Goal: Information Seeking & Learning: Check status

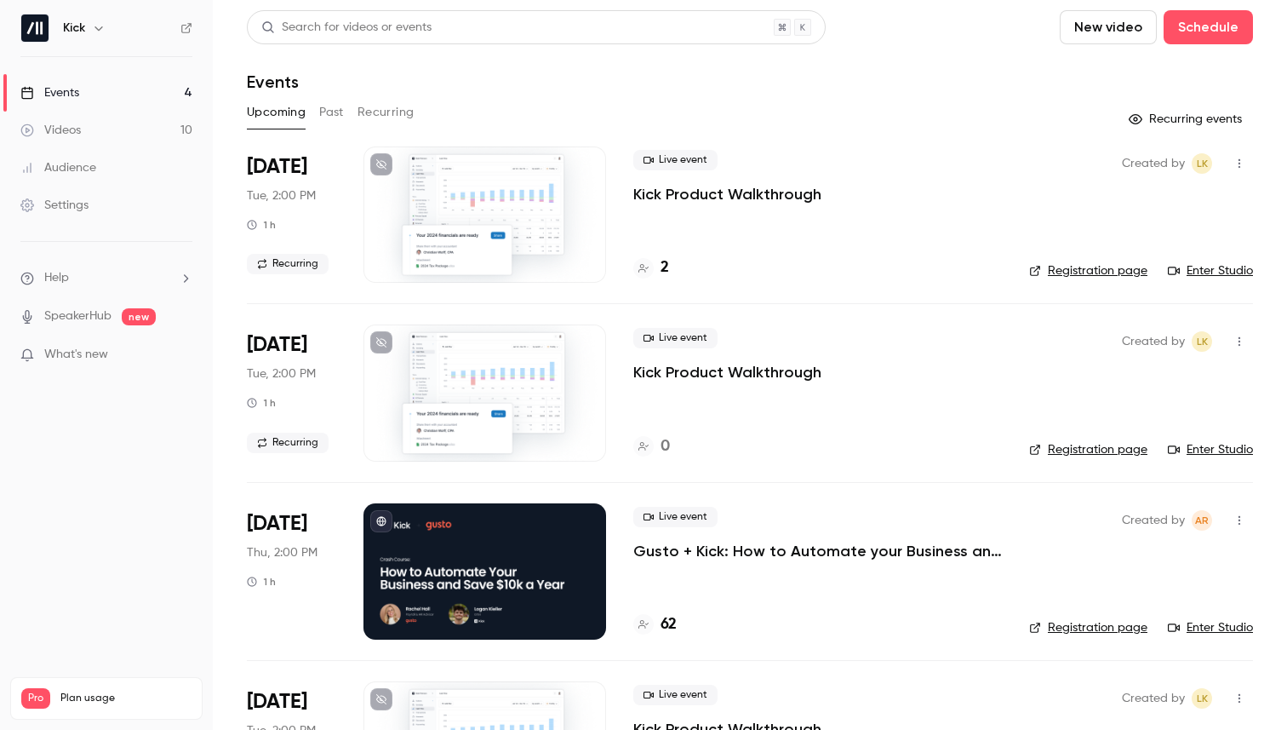
click at [103, 30] on icon "button" at bounding box center [99, 28] width 14 height 14
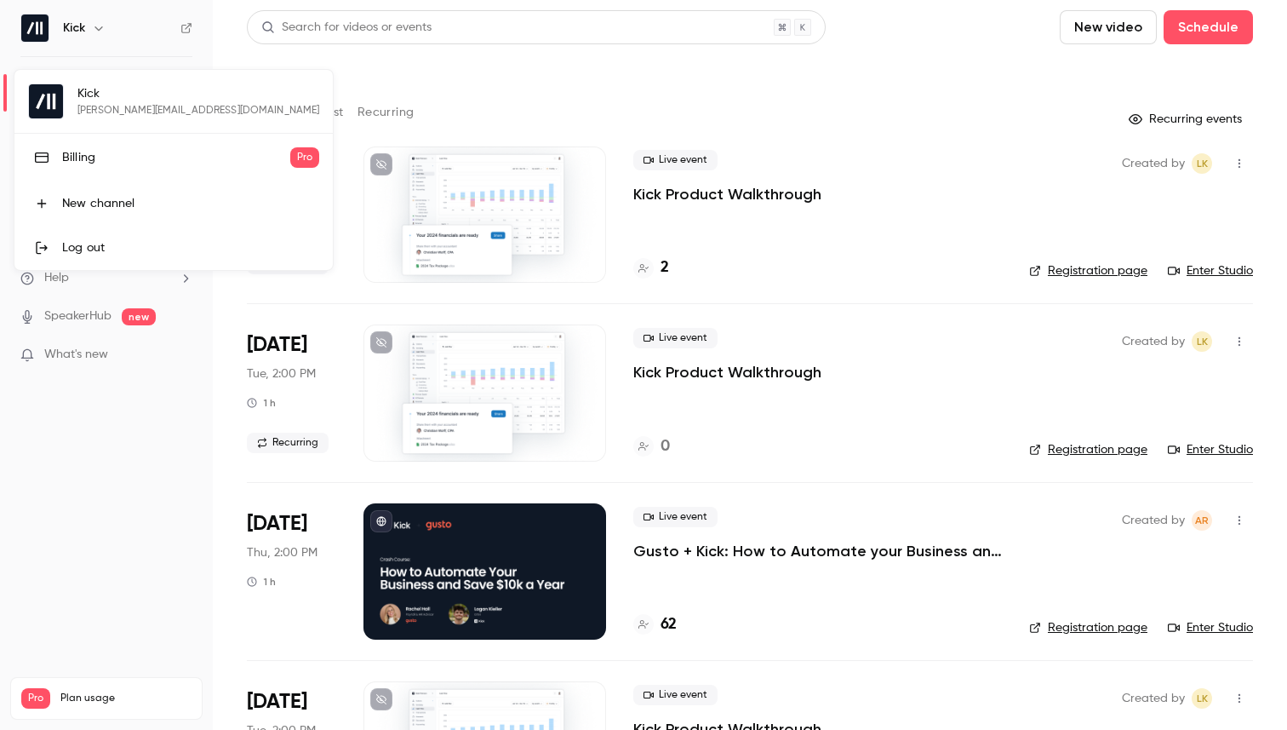
click at [139, 172] on link "Billing Pro" at bounding box center [173, 158] width 318 height 48
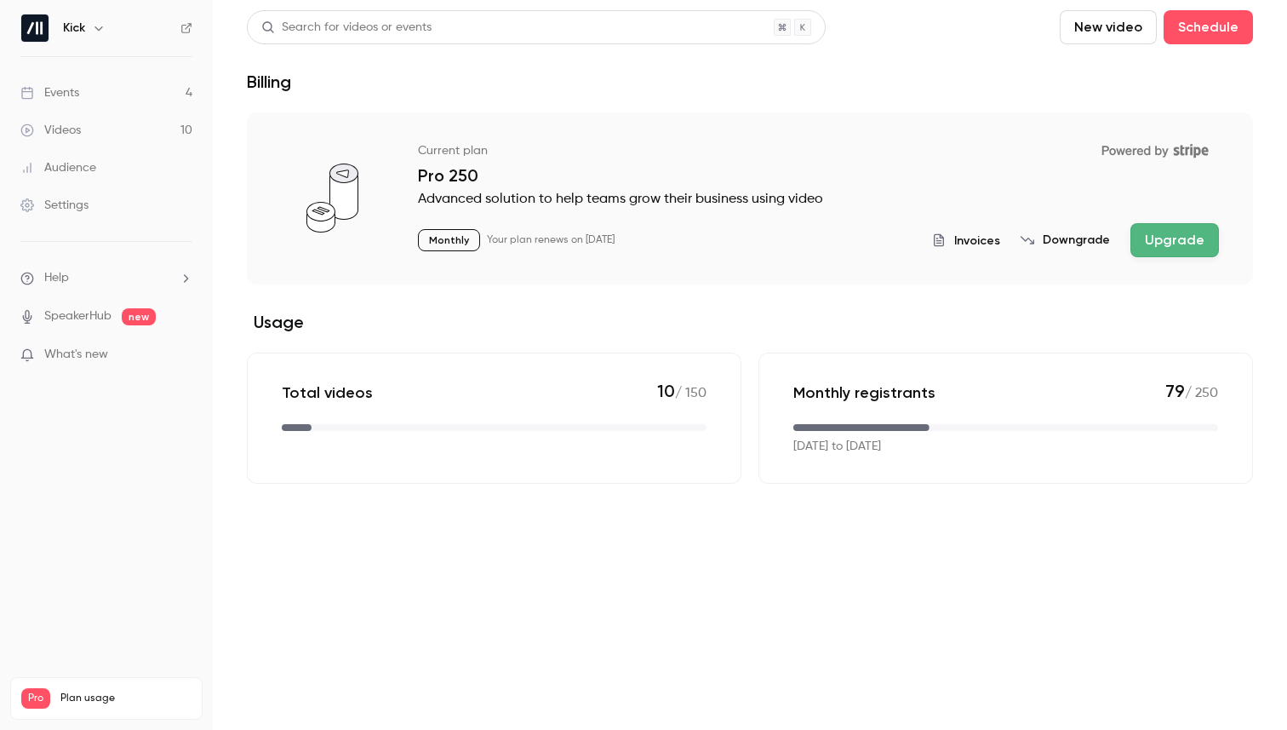
click at [982, 241] on span "Invoices" at bounding box center [977, 241] width 46 height 18
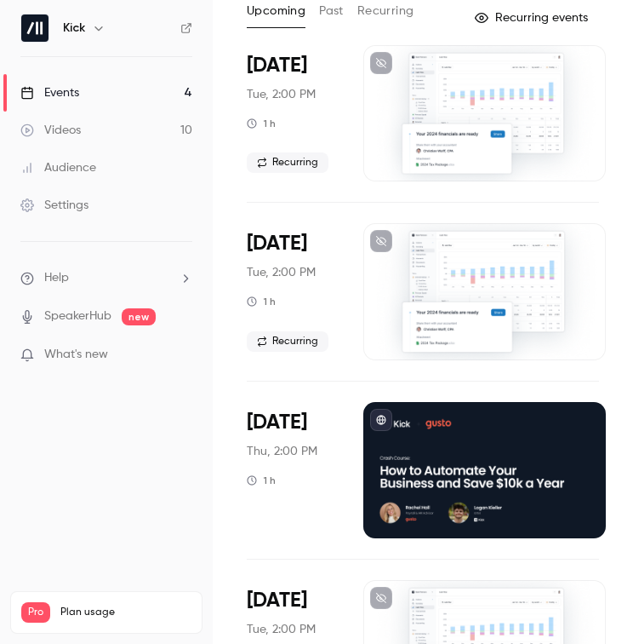
scroll to position [102, 0]
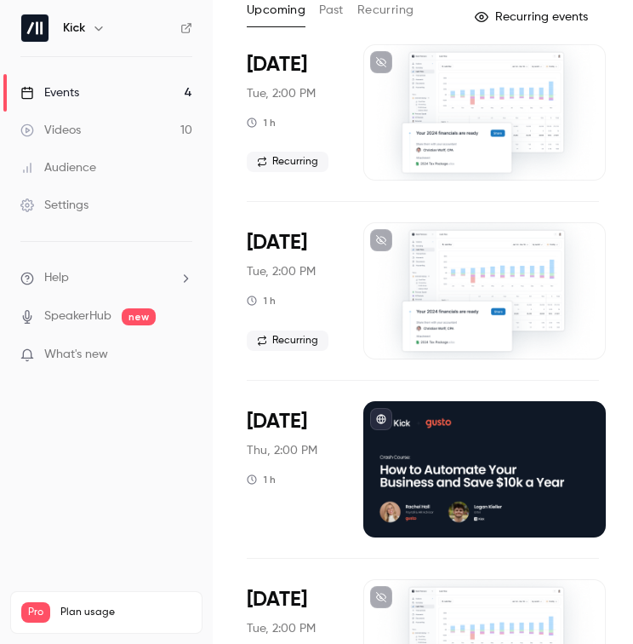
click at [492, 439] on div at bounding box center [485, 469] width 243 height 136
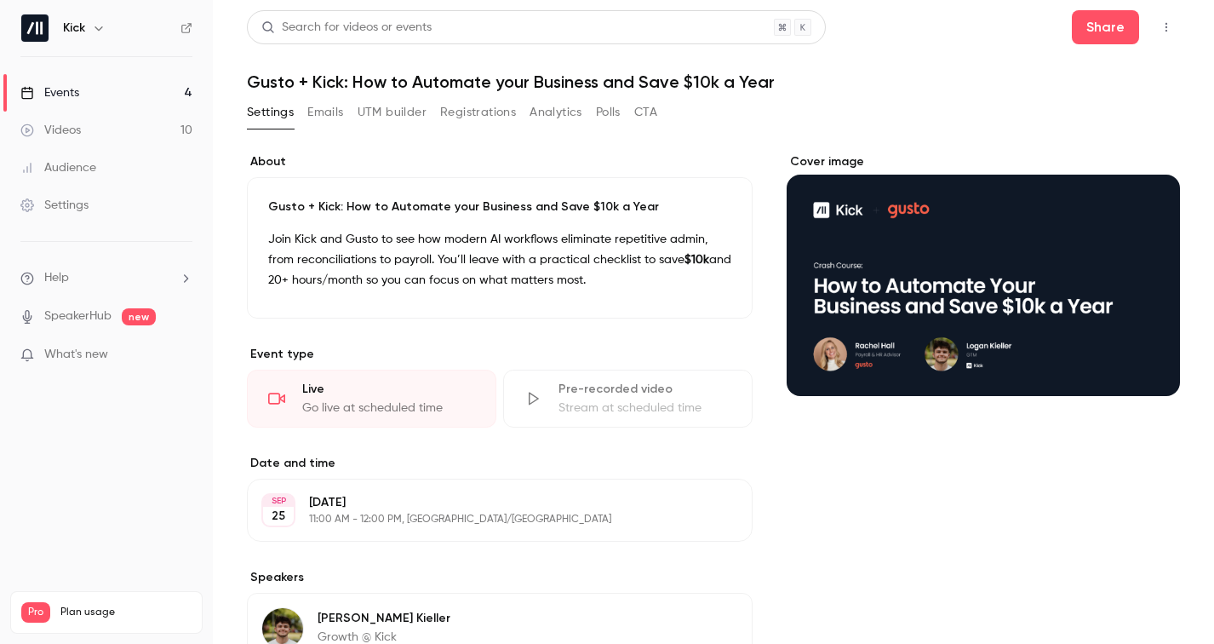
click at [88, 100] on link "Events 4" at bounding box center [106, 92] width 213 height 37
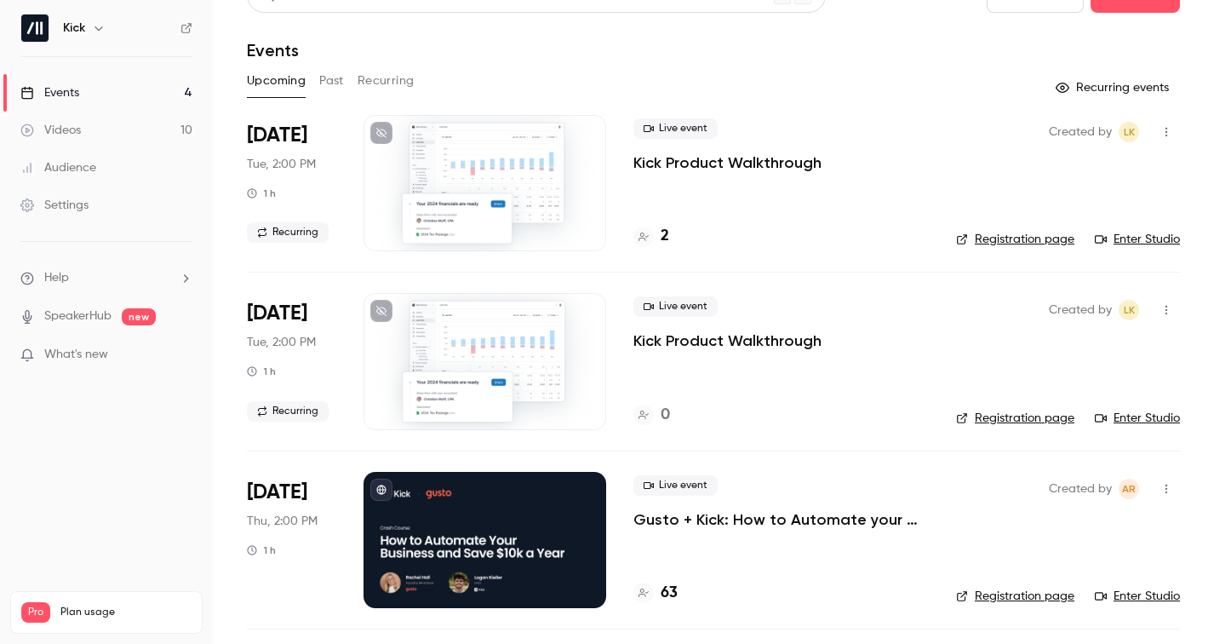
scroll to position [204, 0]
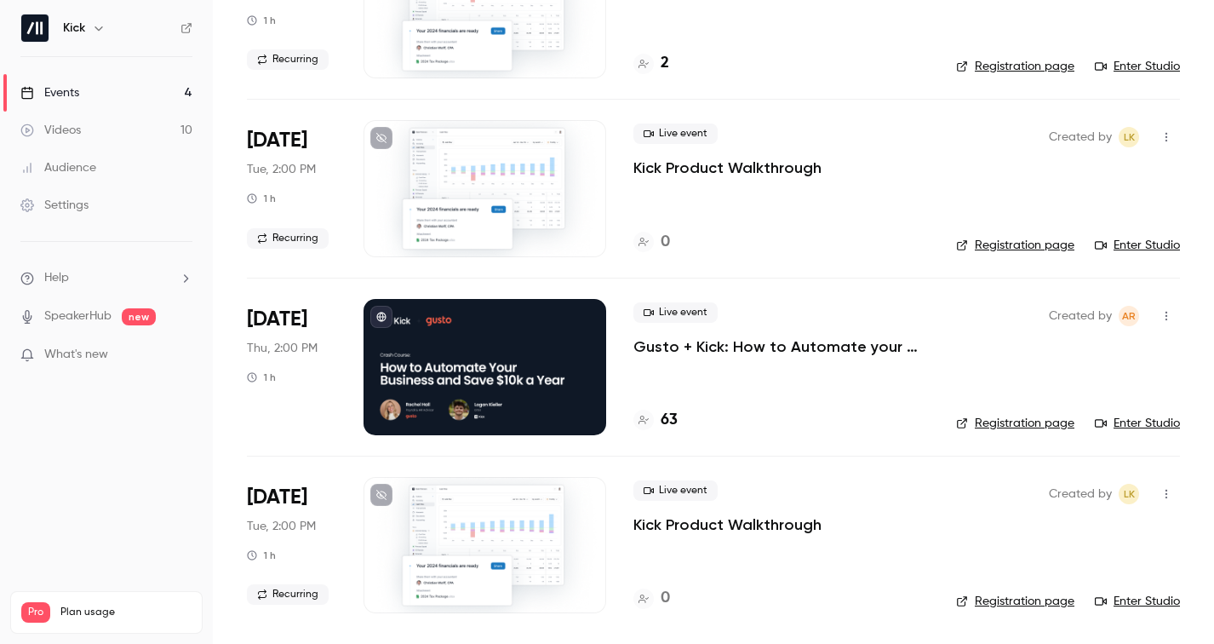
click at [633, 369] on div "Created by AR Registration page Enter Studio" at bounding box center [1068, 367] width 224 height 136
click at [633, 424] on link "Enter Studio" at bounding box center [1137, 423] width 85 height 17
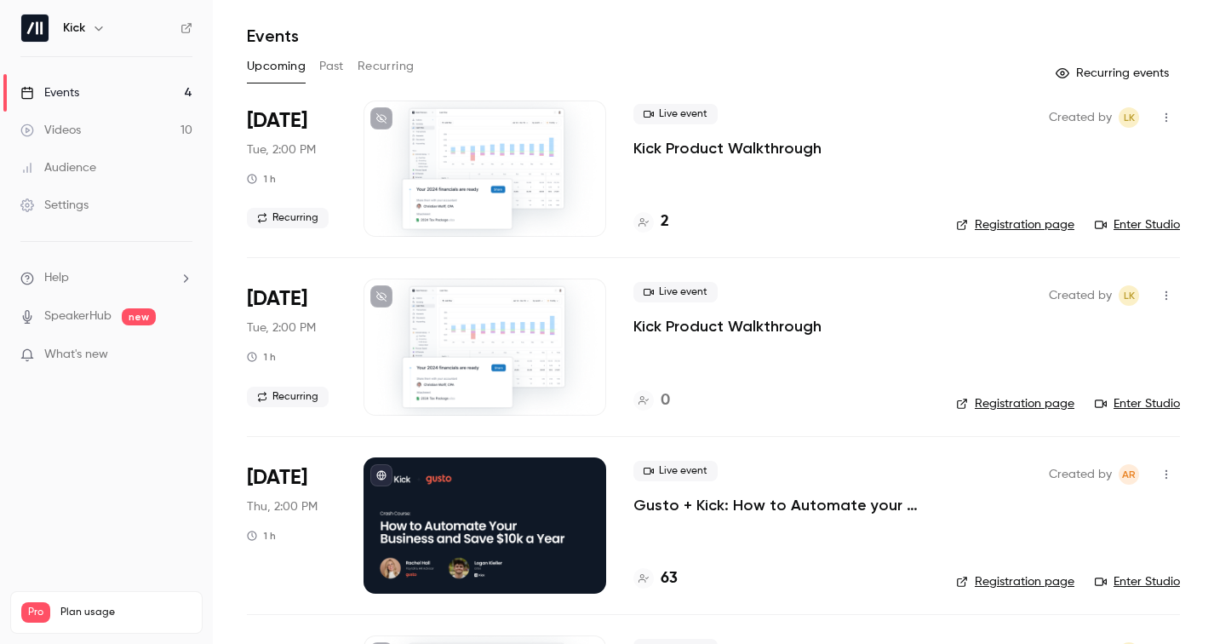
scroll to position [145, 0]
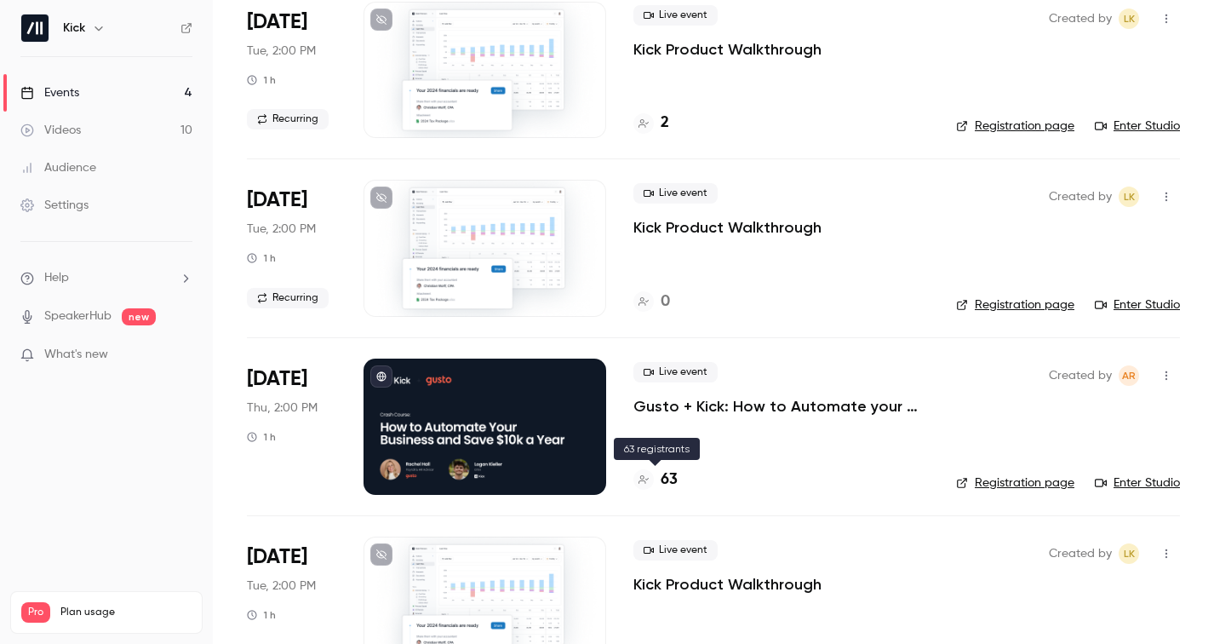
click at [633, 476] on h4 "63" at bounding box center [669, 479] width 17 height 23
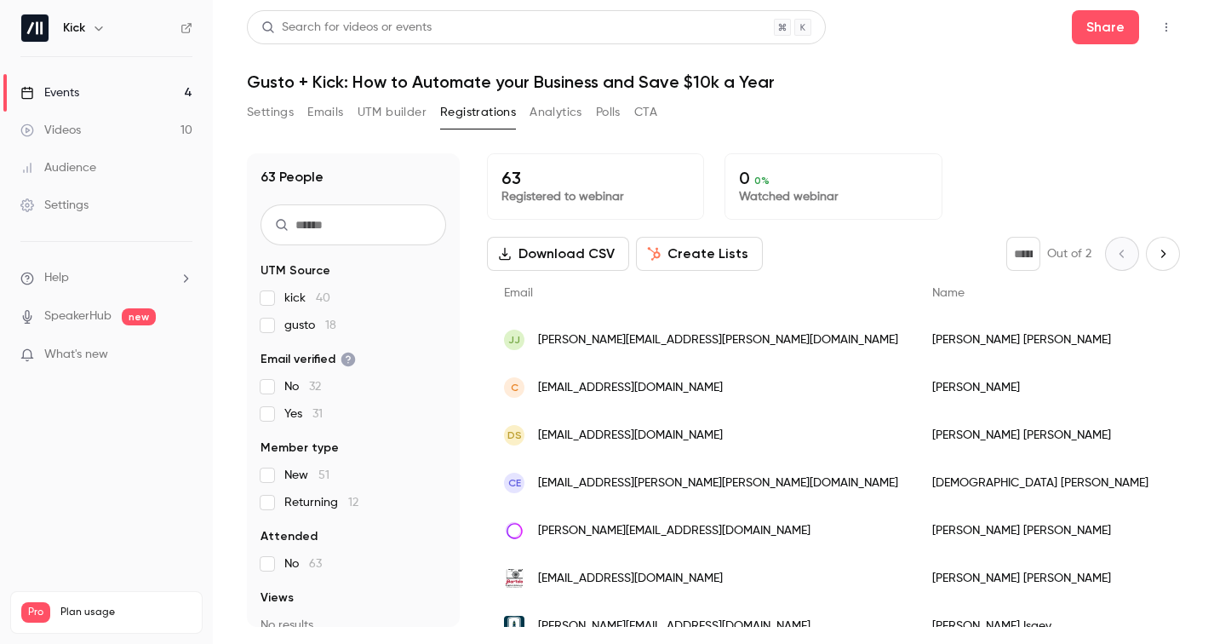
click at [573, 112] on button "Analytics" at bounding box center [556, 112] width 53 height 27
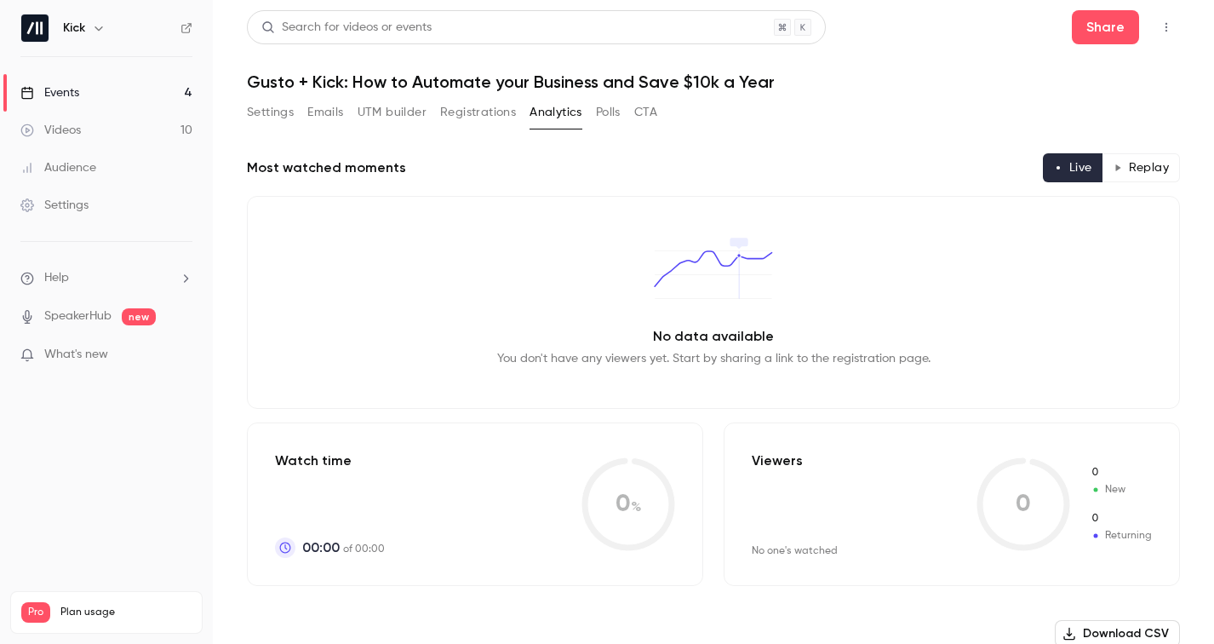
click at [476, 115] on button "Registrations" at bounding box center [478, 112] width 76 height 27
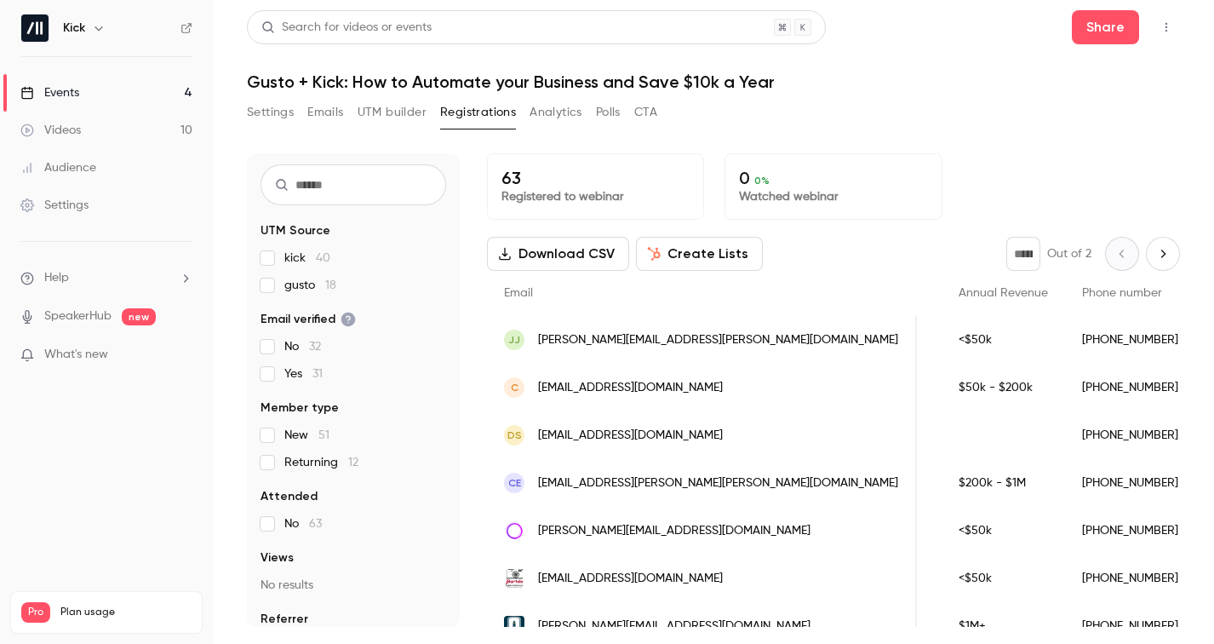
scroll to position [82, 0]
